Goal: Browse casually

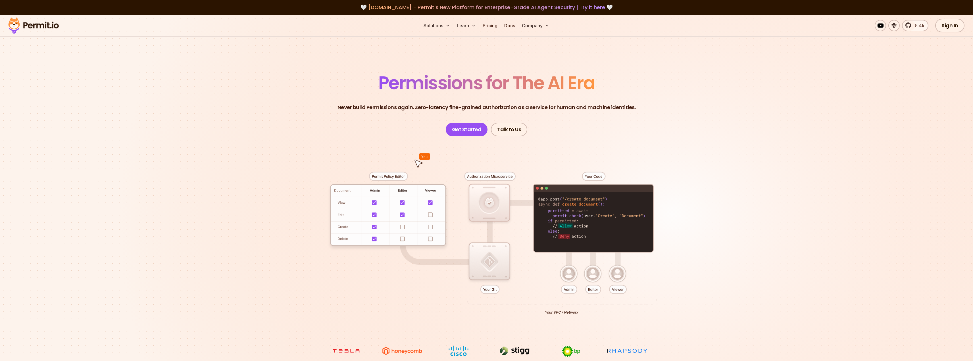
click at [499, 87] on span "Permissions for The AI Era" at bounding box center [487, 82] width 217 height 25
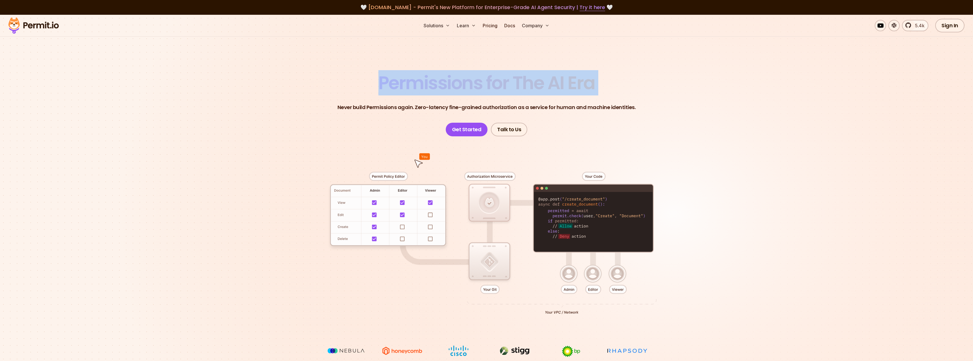
click at [499, 87] on span "Permissions for The AI Era" at bounding box center [487, 82] width 217 height 25
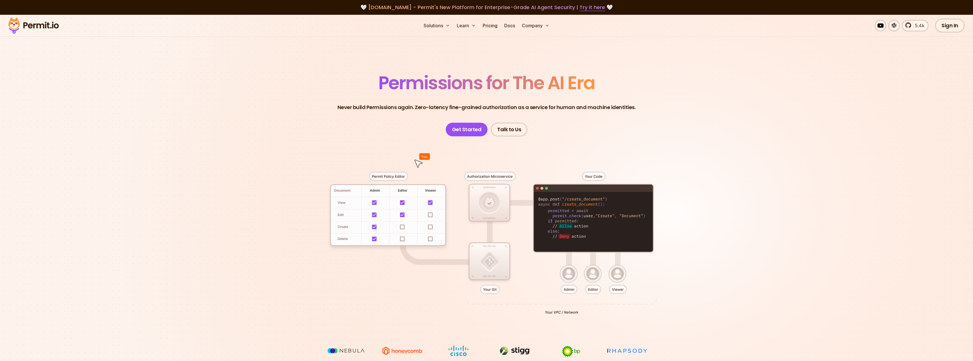
click at [421, 105] on p "Never build Permissions again. Zero-latency fine-grained authorization as a ser…" at bounding box center [487, 107] width 298 height 8
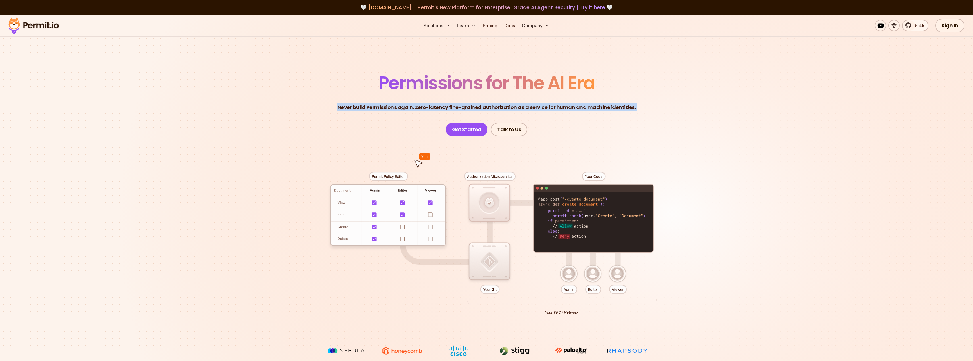
click at [421, 105] on p "Never build Permissions again. Zero-latency fine-grained authorization as a ser…" at bounding box center [487, 107] width 298 height 8
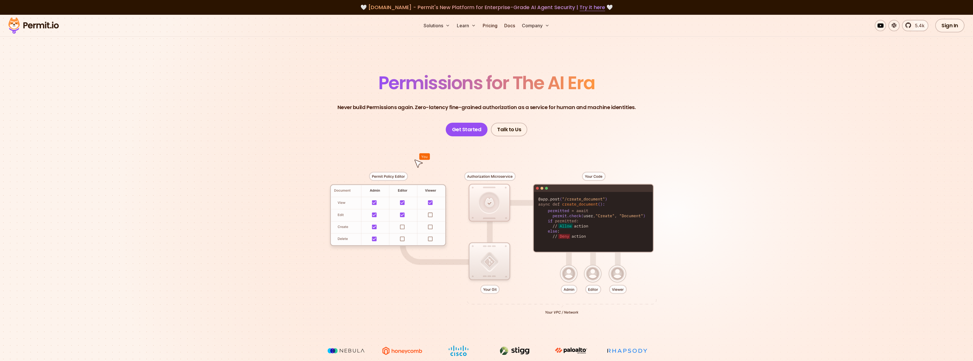
click at [384, 53] on section "Permissions for The AI Era Never build Permissions again. Zero-latency fine-gra…" at bounding box center [486, 202] width 973 height 375
